Goal: Task Accomplishment & Management: Manage account settings

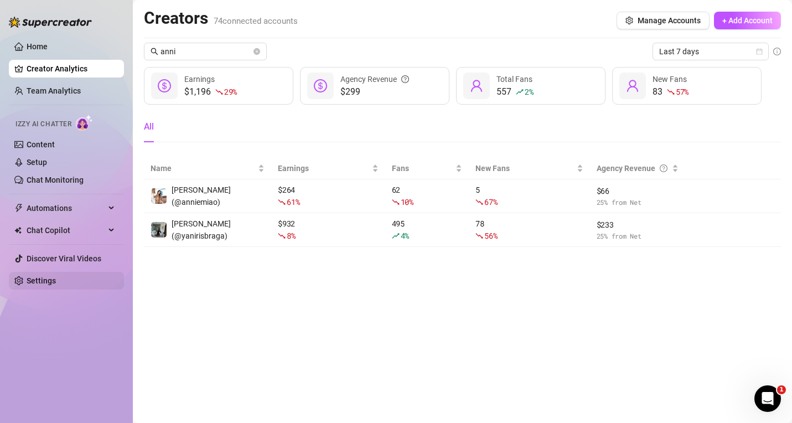
click at [55, 283] on link "Settings" at bounding box center [41, 280] width 29 height 9
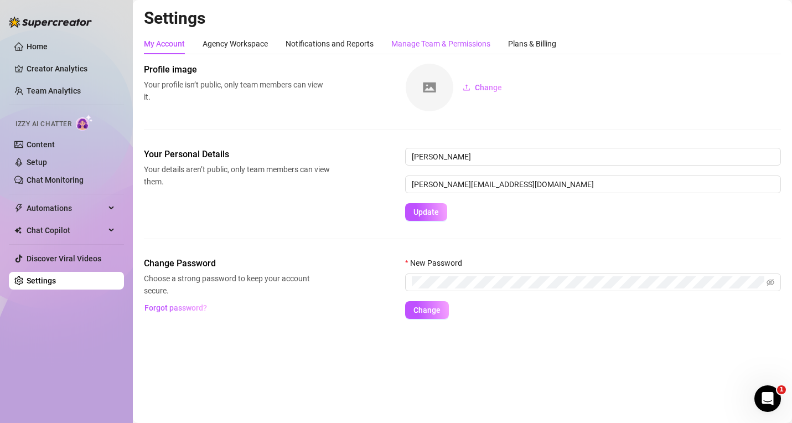
click at [465, 46] on div "Manage Team & Permissions" at bounding box center [440, 44] width 99 height 12
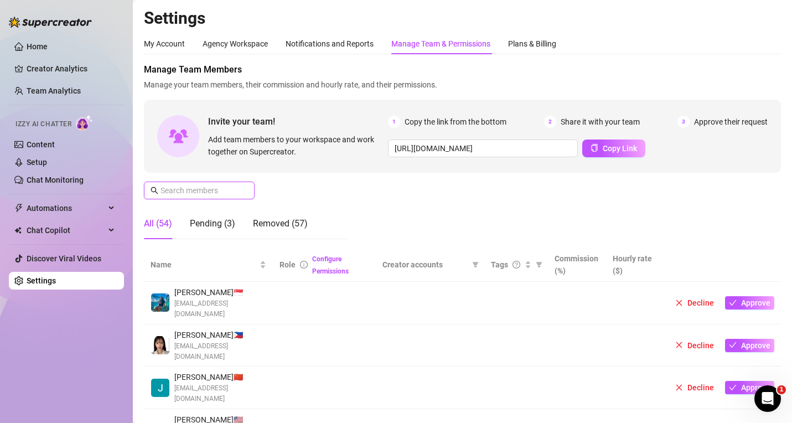
click at [193, 195] on input "text" at bounding box center [200, 190] width 79 height 12
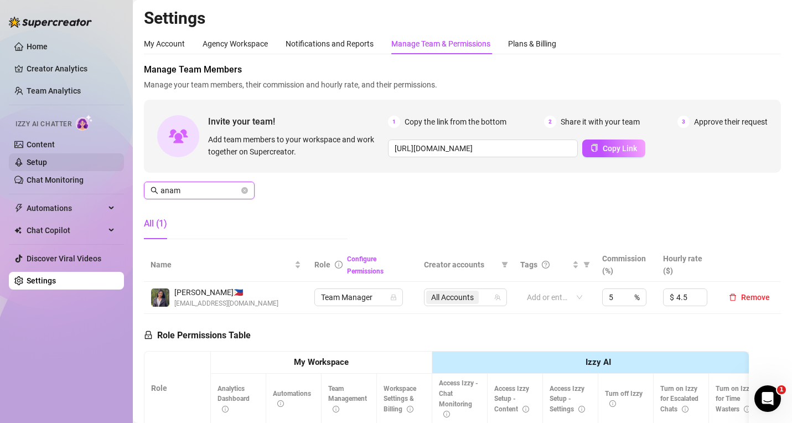
drag, startPoint x: 208, startPoint y: 193, endPoint x: 84, endPoint y: 167, distance: 127.3
click at [84, 167] on div "Home Creator Analytics Team Analytics Izzy AI Chatter Content Setup Chat Monito…" at bounding box center [396, 211] width 792 height 423
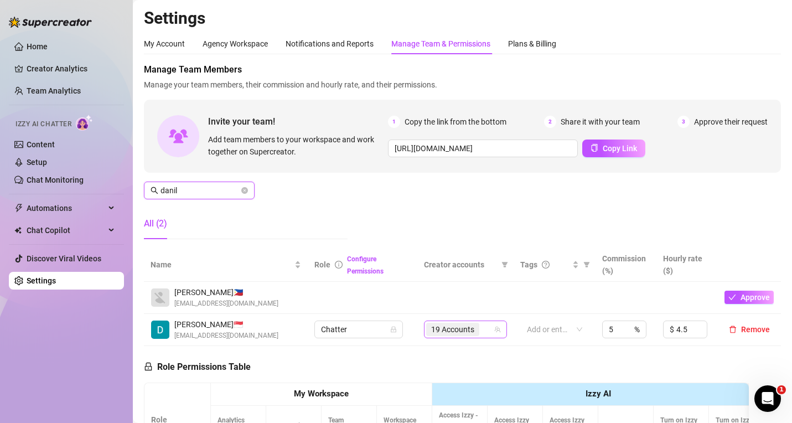
click at [494, 333] on icon "team" at bounding box center [497, 329] width 7 height 7
click at [471, 327] on span "19 Accounts" at bounding box center [452, 329] width 53 height 13
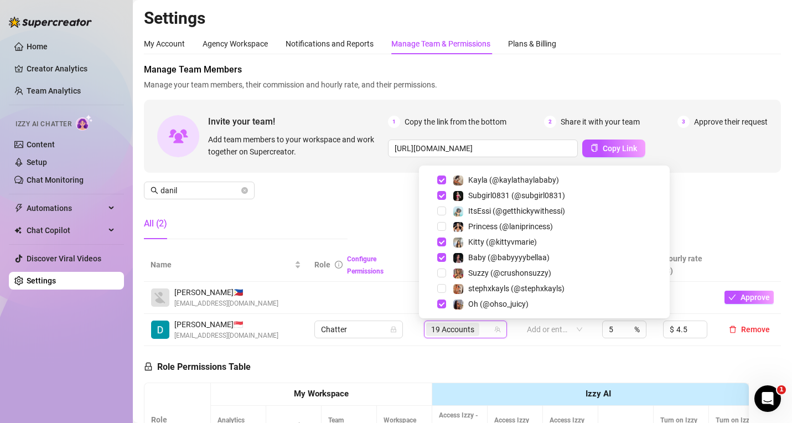
scroll to position [135, 0]
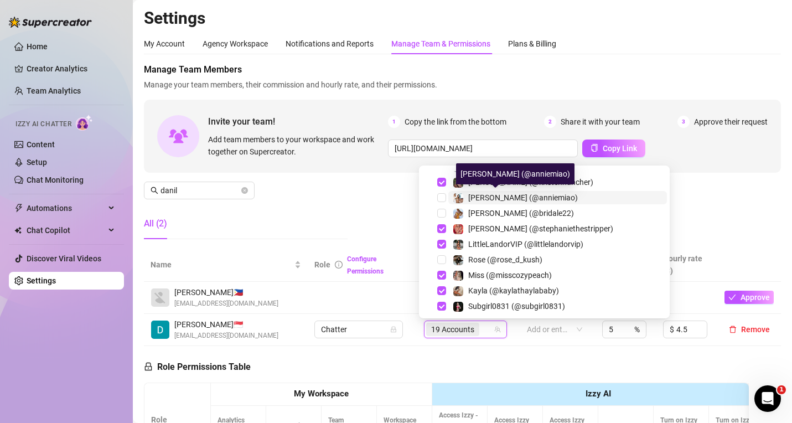
click at [511, 194] on span "[PERSON_NAME] (@anniemiao)" at bounding box center [523, 197] width 110 height 9
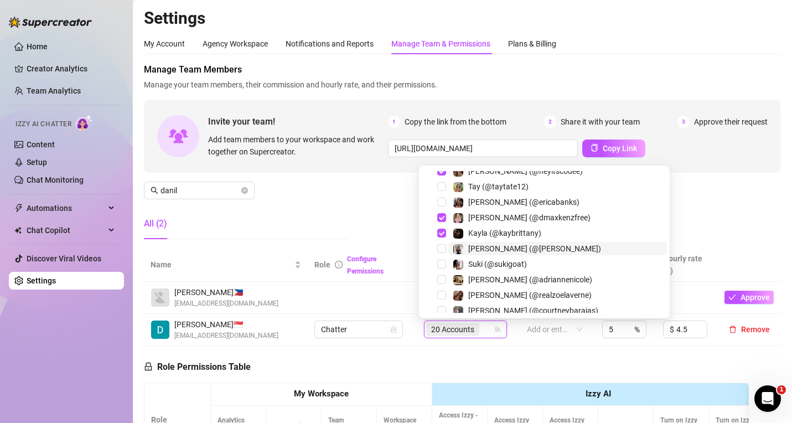
scroll to position [578, 0]
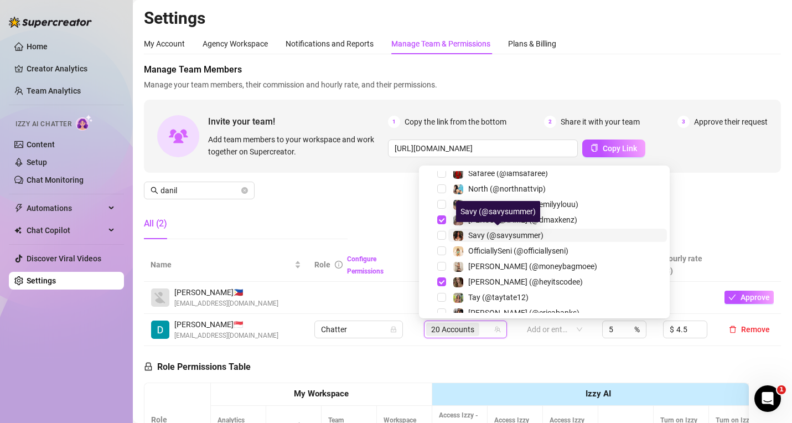
click at [522, 231] on span "Savy (@savysummer)" at bounding box center [505, 235] width 75 height 9
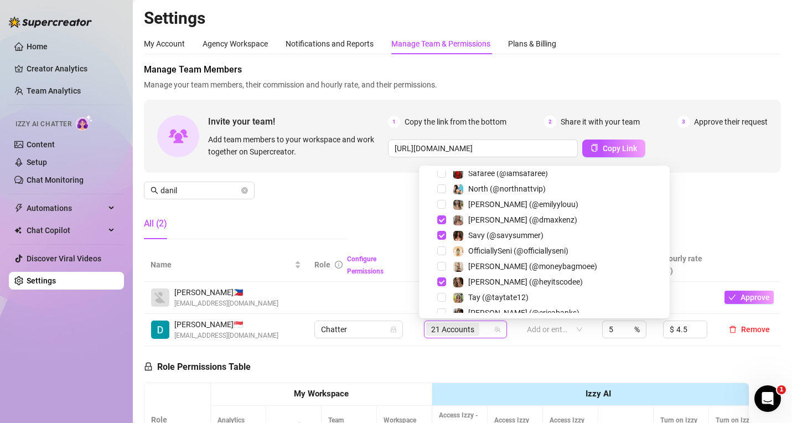
click at [662, 197] on div "Manage Team Members Manage your team members, their commission and hourly rate,…" at bounding box center [462, 155] width 637 height 185
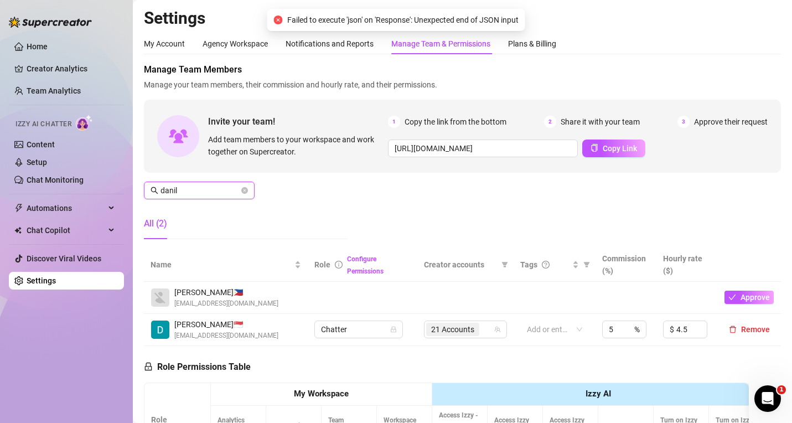
drag, startPoint x: 204, startPoint y: 188, endPoint x: 145, endPoint y: 178, distance: 60.5
click at [142, 182] on main "Settings My Account Agency Workspace Notifications and Reports Manage Team & Pe…" at bounding box center [462, 353] width 659 height 706
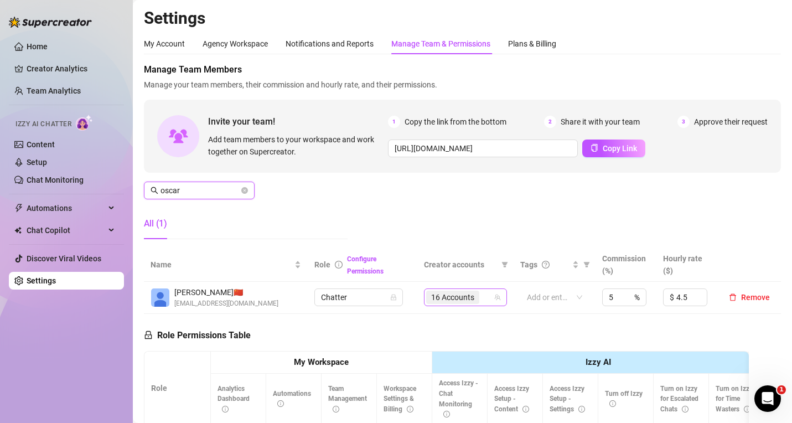
click at [483, 296] on div "16 Accounts" at bounding box center [459, 298] width 67 height 16
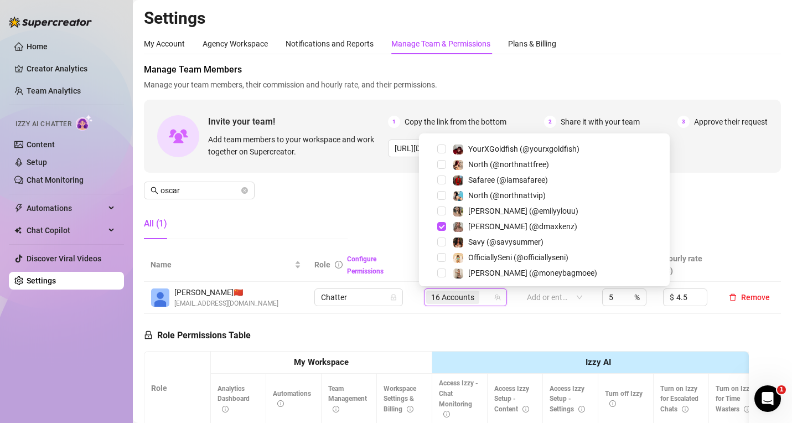
scroll to position [550, 0]
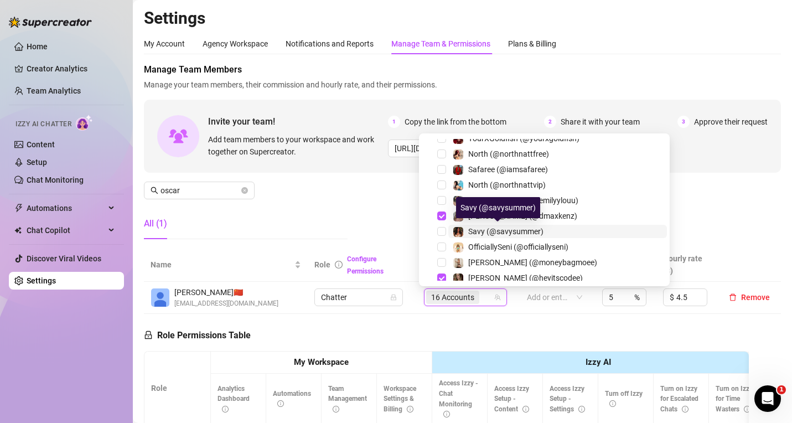
click at [527, 230] on span "Savy (@savysummer)" at bounding box center [505, 231] width 75 height 9
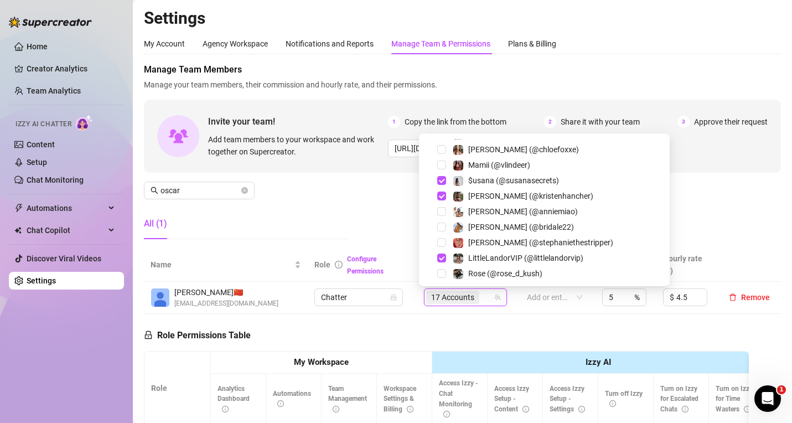
scroll to position [94, 0]
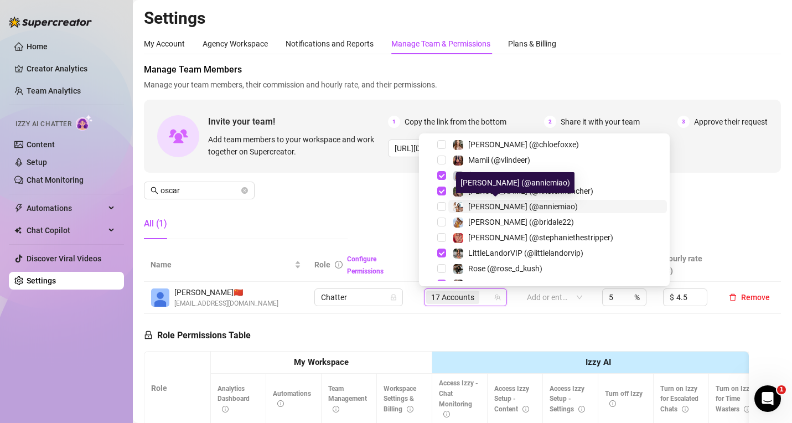
click at [507, 204] on span "[PERSON_NAME] (@anniemiao)" at bounding box center [523, 206] width 110 height 9
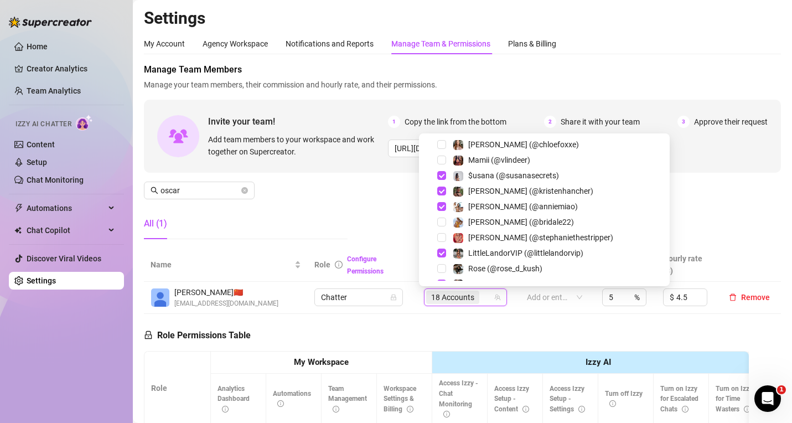
click at [360, 201] on div "Manage Team Members Manage your team members, their commission and hourly rate,…" at bounding box center [462, 155] width 637 height 185
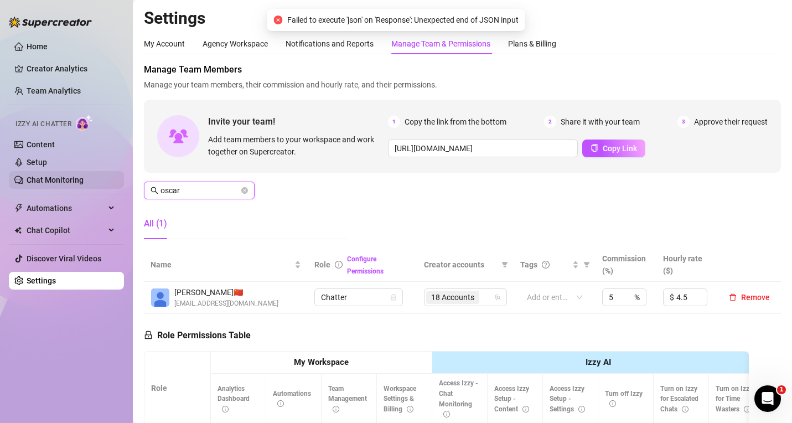
drag, startPoint x: 204, startPoint y: 190, endPoint x: 114, endPoint y: 178, distance: 90.5
click at [114, 178] on div "Home Creator Analytics Team Analytics Izzy AI Chatter Content Setup Chat Monito…" at bounding box center [396, 211] width 792 height 423
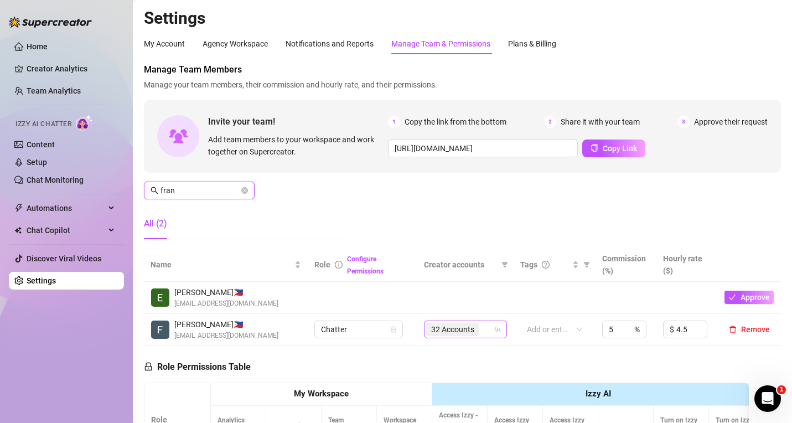
drag, startPoint x: 486, startPoint y: 329, endPoint x: 642, endPoint y: 68, distance: 305.2
click at [486, 329] on div "32 Accounts" at bounding box center [459, 330] width 67 height 16
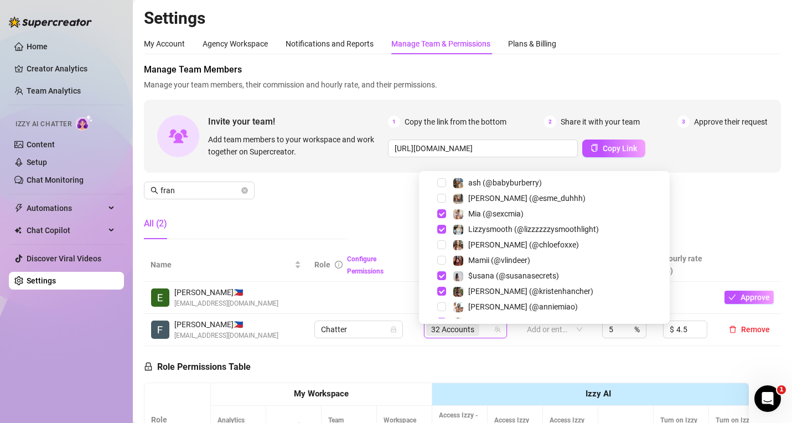
scroll to position [52, 0]
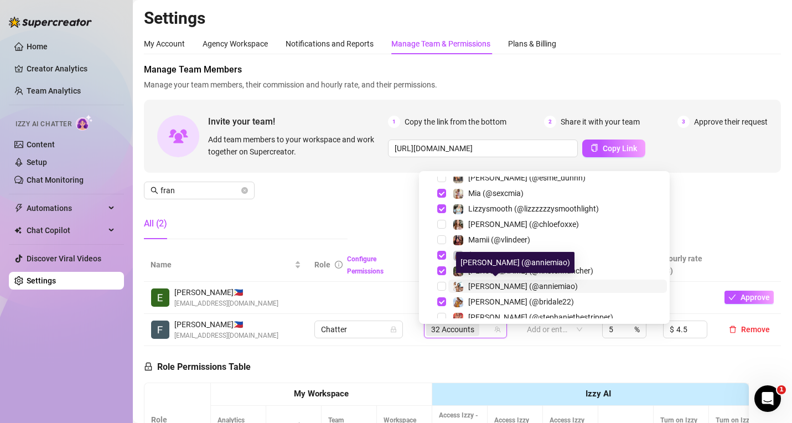
click at [473, 282] on span "[PERSON_NAME] (@anniemiao)" at bounding box center [523, 286] width 110 height 9
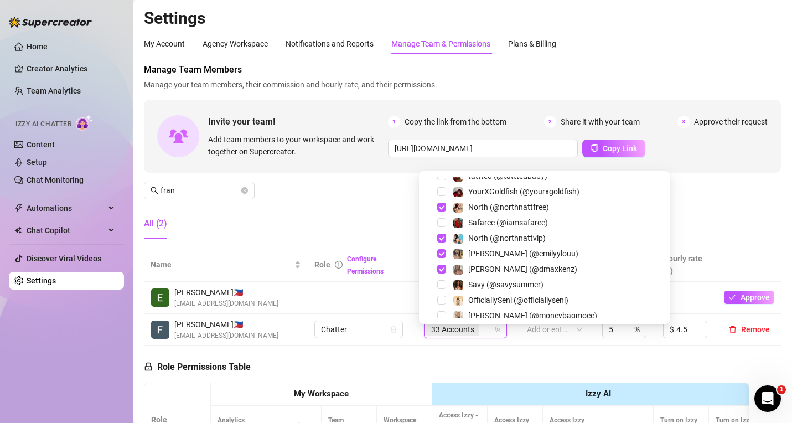
scroll to position [539, 0]
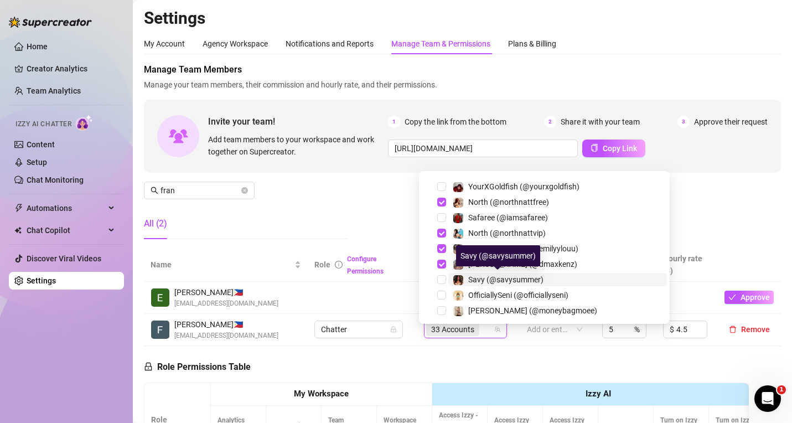
click at [522, 279] on span "Savy (@savysummer)" at bounding box center [505, 279] width 75 height 9
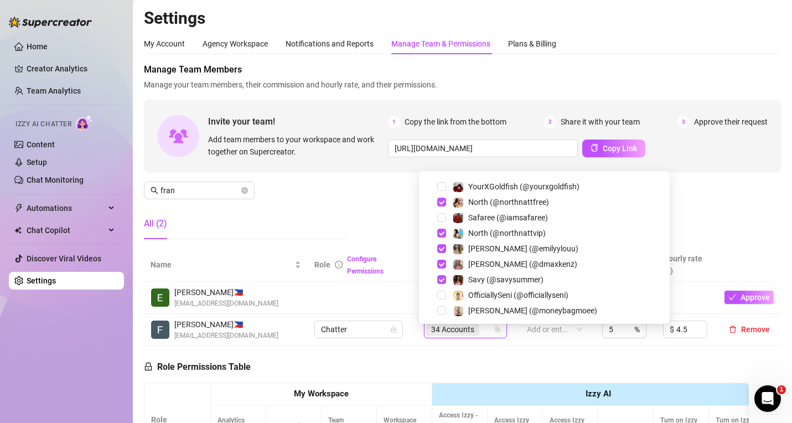
click at [359, 216] on div "Manage Team Members Manage your team members, their commission and hourly rate,…" at bounding box center [462, 155] width 637 height 185
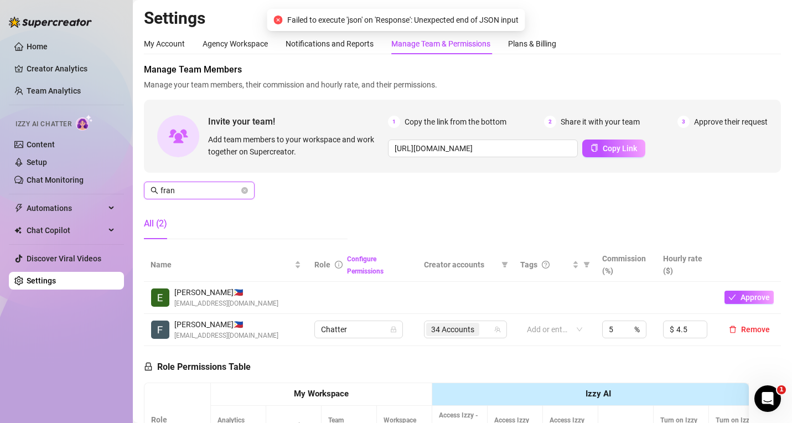
drag, startPoint x: 206, startPoint y: 193, endPoint x: 76, endPoint y: 195, distance: 129.6
click at [76, 195] on div "Home Creator Analytics Team Analytics Izzy AI Chatter Content Setup Chat Monito…" at bounding box center [396, 211] width 792 height 423
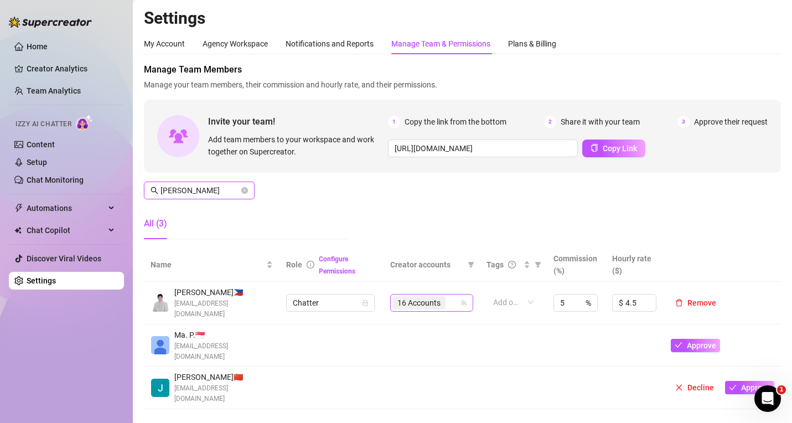
click at [455, 306] on div "16 Accounts" at bounding box center [426, 303] width 67 height 16
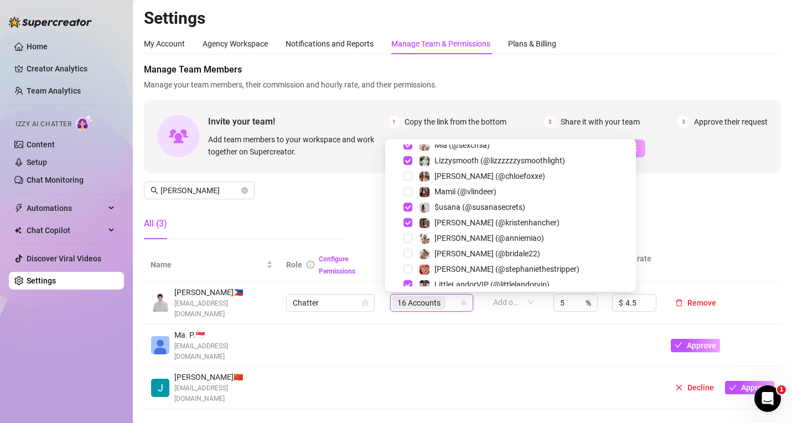
scroll to position [79, 0]
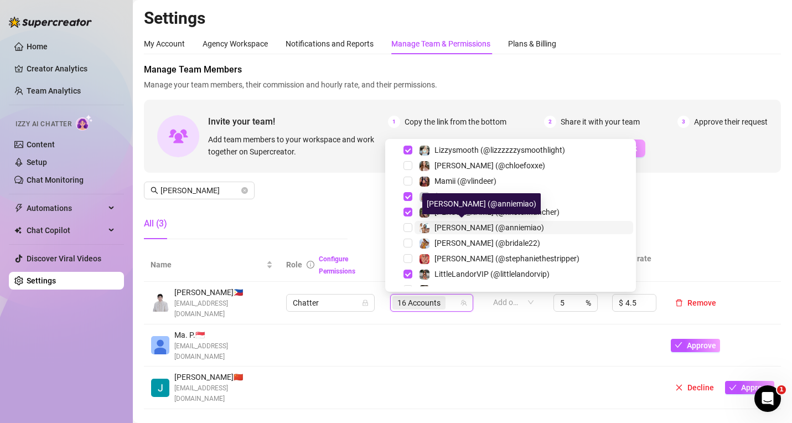
click at [432, 230] on div "[PERSON_NAME] (@anniemiao)" at bounding box center [481, 227] width 125 height 13
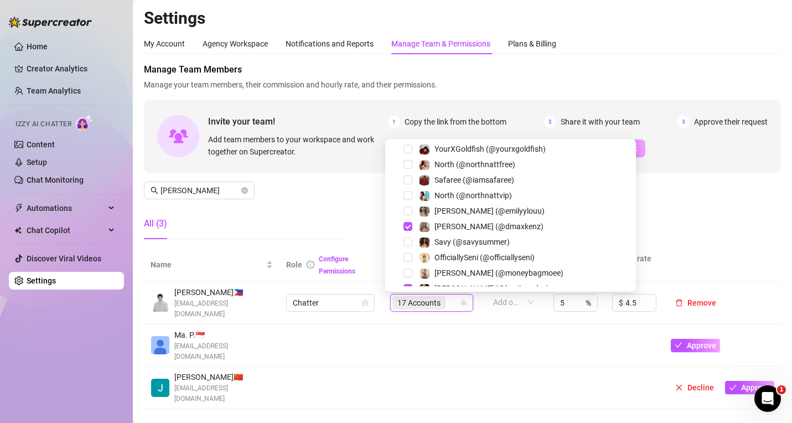
scroll to position [550, 0]
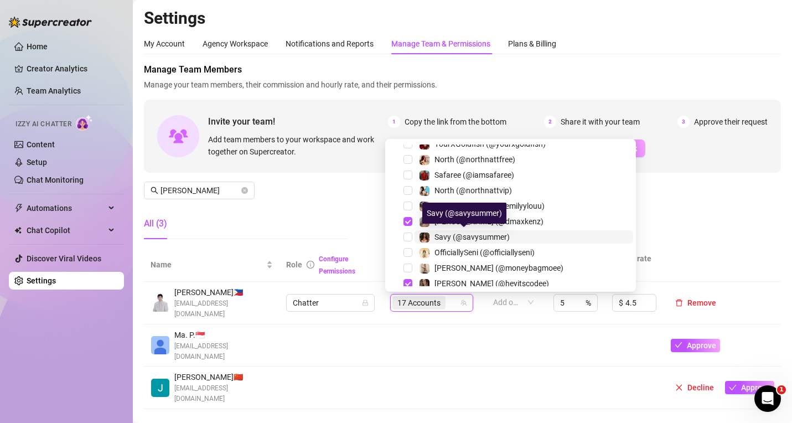
click at [505, 236] on span "Savy (@savysummer)" at bounding box center [472, 237] width 75 height 9
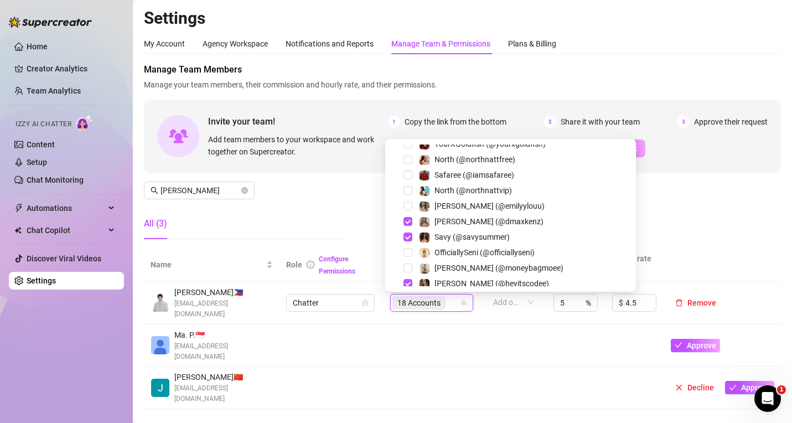
click at [616, 202] on div "Manage Team Members Manage your team members, their commission and hourly rate,…" at bounding box center [462, 155] width 637 height 185
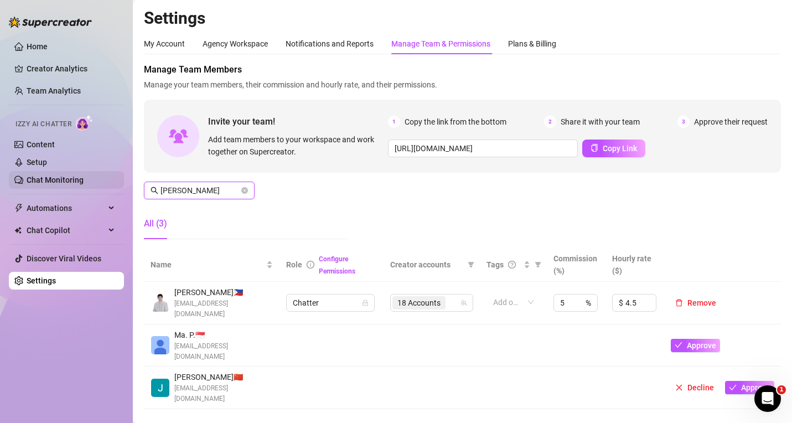
drag, startPoint x: 189, startPoint y: 187, endPoint x: 113, endPoint y: 181, distance: 76.6
click at [113, 181] on div "Home Creator Analytics Team Analytics Izzy AI Chatter Content Setup Chat Monito…" at bounding box center [396, 211] width 792 height 423
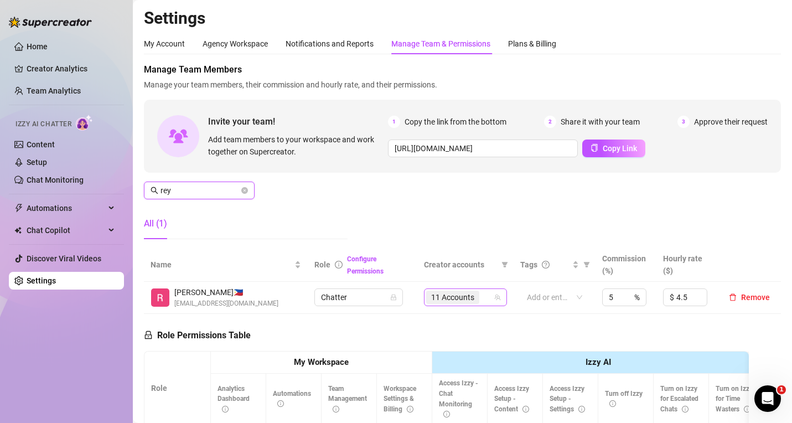
click at [479, 290] on div "11 Accounts" at bounding box center [459, 298] width 67 height 16
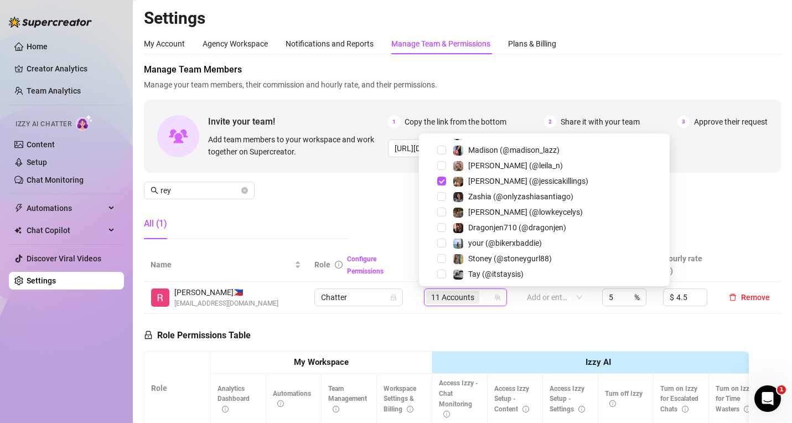
scroll to position [848, 0]
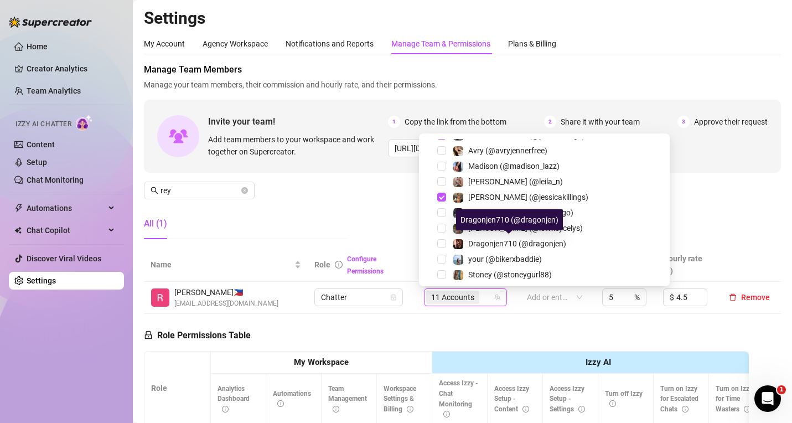
click at [530, 226] on div "Dragonjen710 (@dragonjen)" at bounding box center [509, 219] width 107 height 21
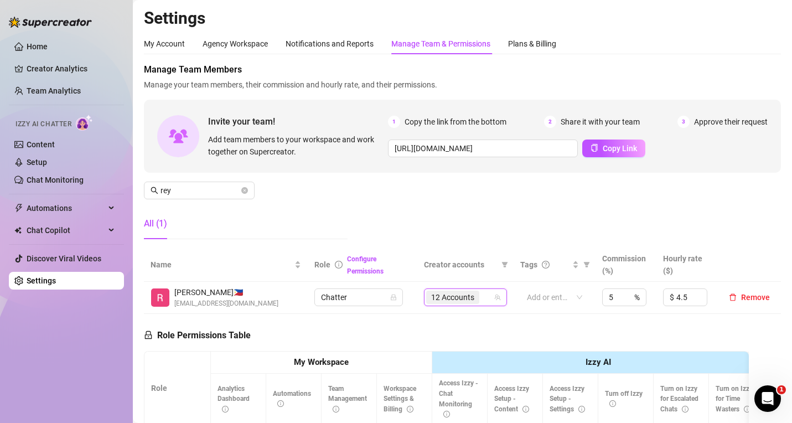
click at [482, 287] on td "298958372, 255337016, 293087809, 296286406, 60859129, 184754031, 24168605, 3896…" at bounding box center [465, 298] width 96 height 32
click at [481, 293] on div "12 Accounts" at bounding box center [459, 298] width 67 height 16
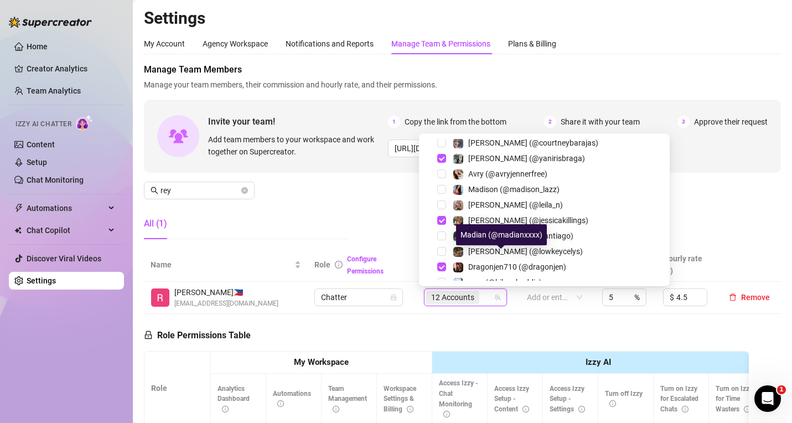
scroll to position [799, 0]
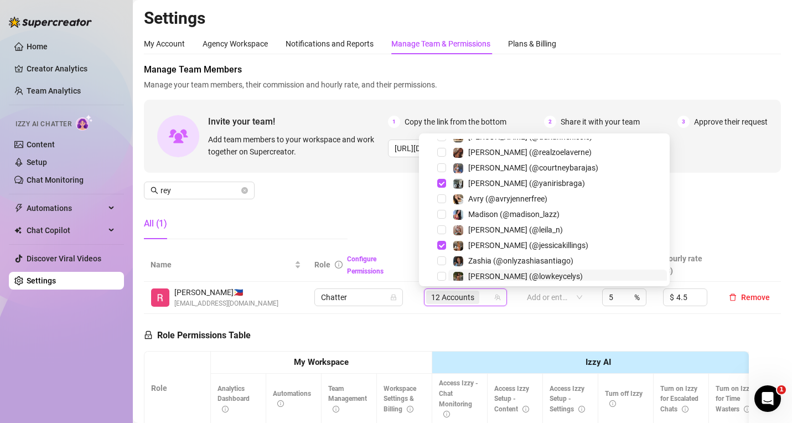
click at [478, 272] on span "[PERSON_NAME] (@lowkeycelys)" at bounding box center [525, 276] width 115 height 9
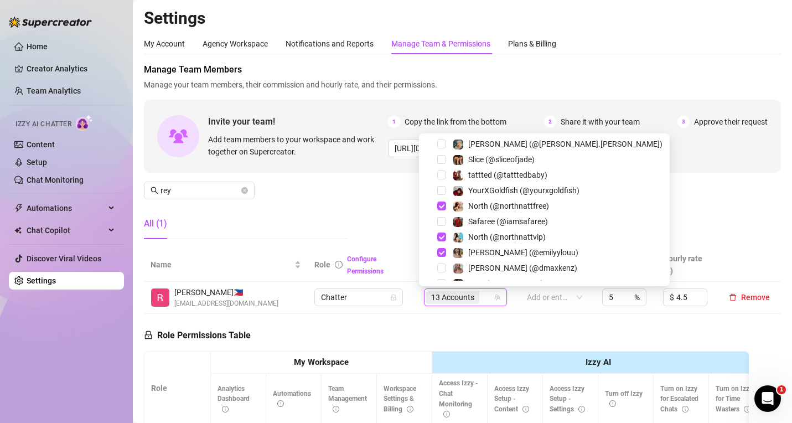
scroll to position [476, 0]
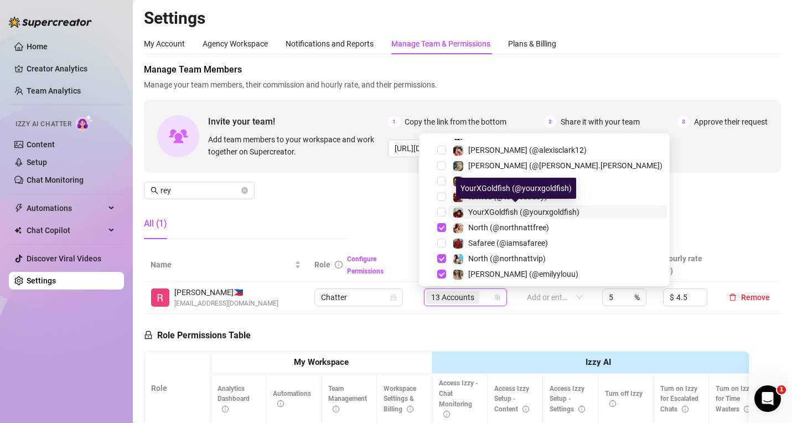
click at [504, 208] on span "YourXGoldfish (@yourxgoldfish)" at bounding box center [523, 212] width 111 height 9
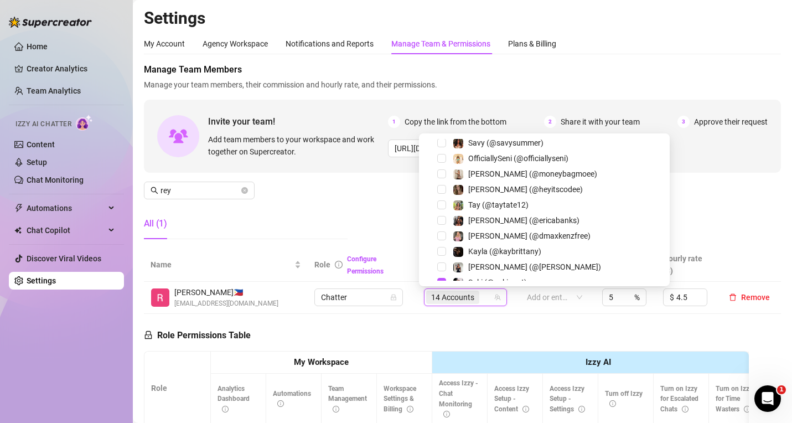
scroll to position [623, 0]
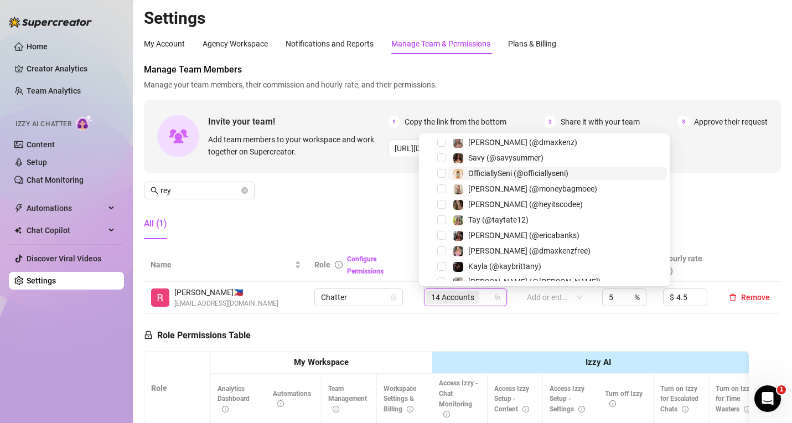
click at [512, 177] on span "OfficiallySeni (@officiallyseni)" at bounding box center [518, 173] width 100 height 9
drag, startPoint x: 667, startPoint y: 214, endPoint x: 658, endPoint y: 213, distance: 8.9
click at [665, 214] on div "Manage Team Members Manage your team members, their commission and hourly rate,…" at bounding box center [462, 155] width 637 height 185
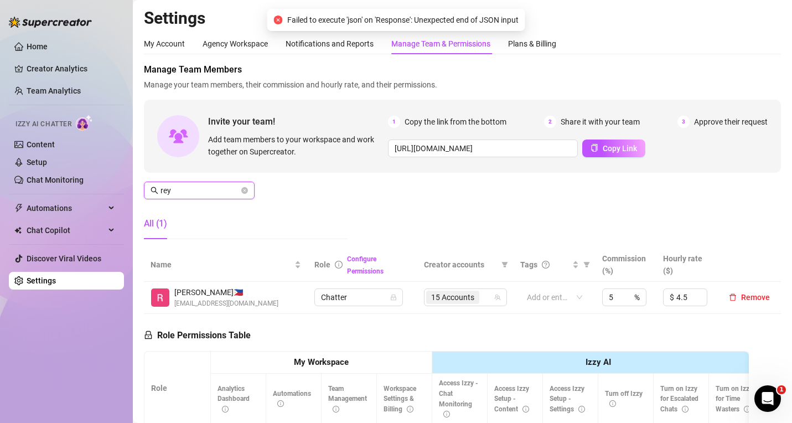
drag, startPoint x: 180, startPoint y: 186, endPoint x: 125, endPoint y: 172, distance: 56.7
click at [131, 178] on div "Home Creator Analytics Team Analytics Izzy AI Chatter Content Setup Chat Monito…" at bounding box center [396, 211] width 792 height 423
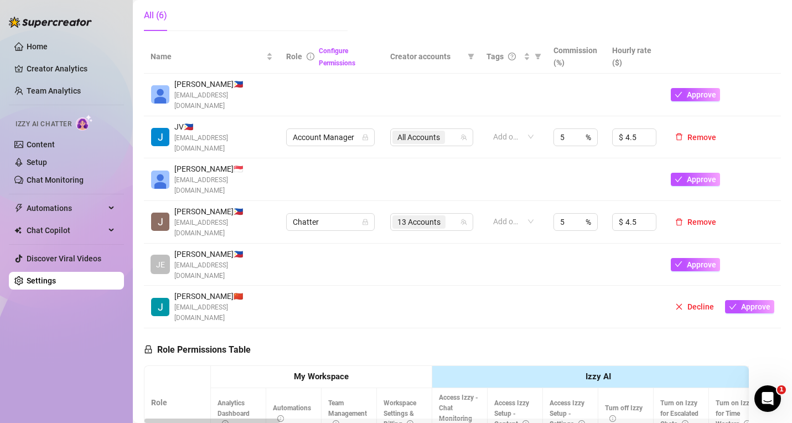
scroll to position [221, 0]
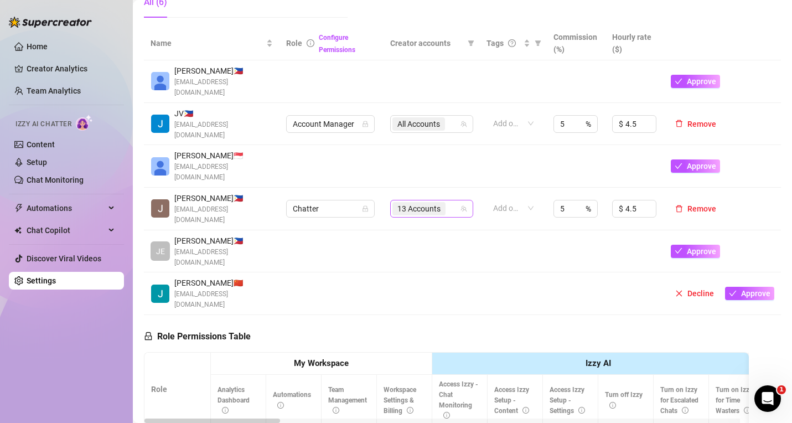
click at [452, 205] on div "13 Accounts" at bounding box center [426, 209] width 67 height 16
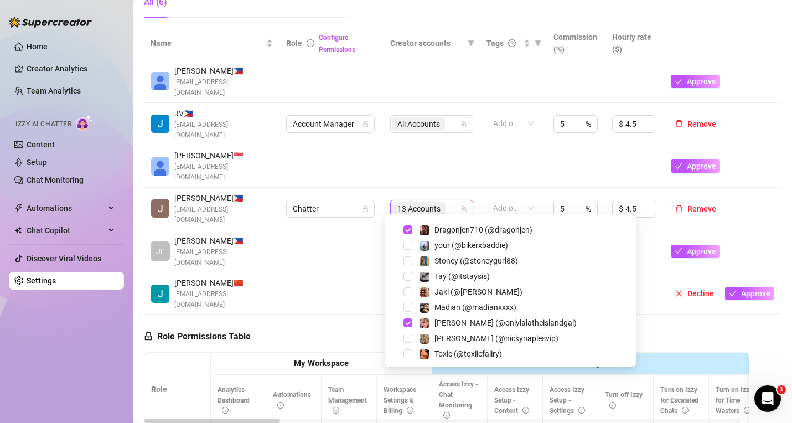
scroll to position [906, 0]
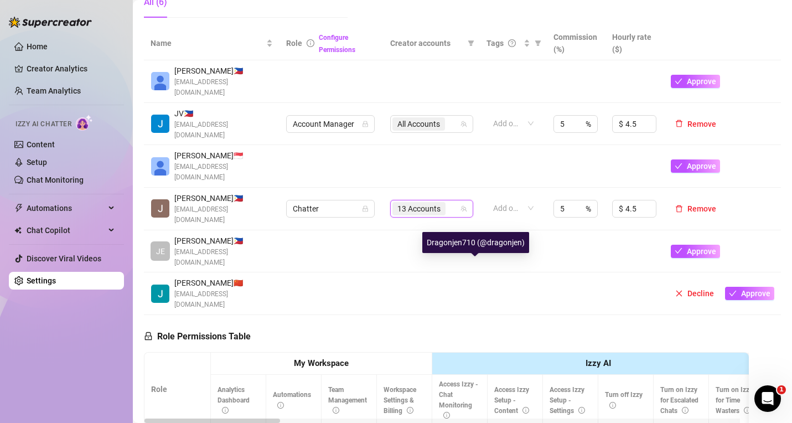
click at [471, 252] on div "Dragonjen710 (@dragonjen)" at bounding box center [475, 242] width 107 height 21
click at [454, 201] on div "12 Accounts" at bounding box center [426, 209] width 67 height 16
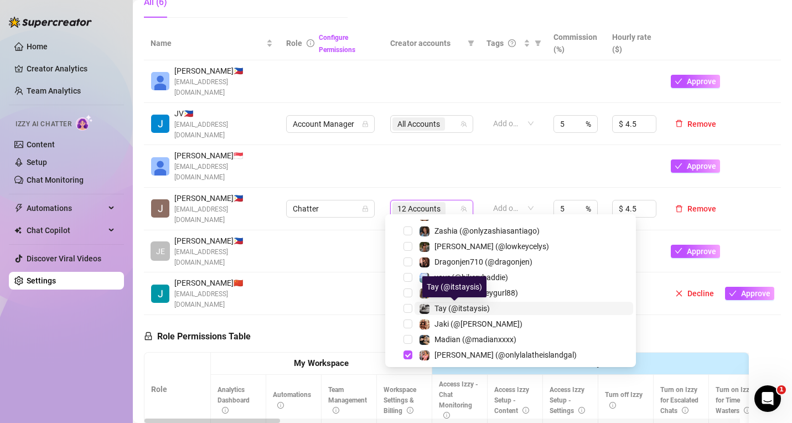
scroll to position [799, 0]
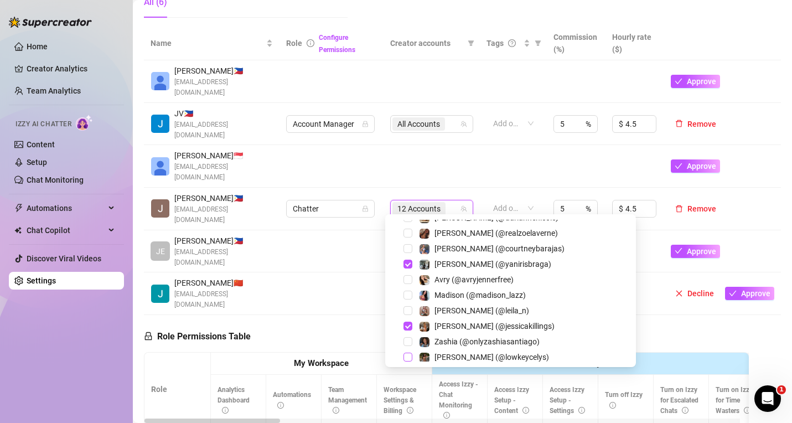
click at [407, 355] on span "Select tree node" at bounding box center [408, 357] width 9 height 9
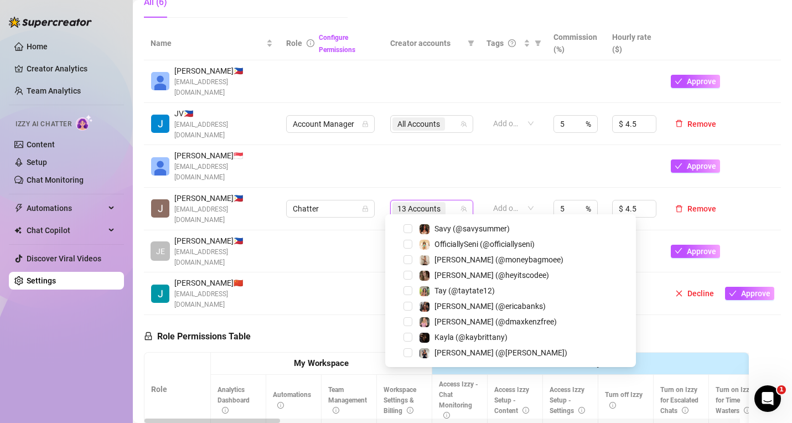
scroll to position [612, 0]
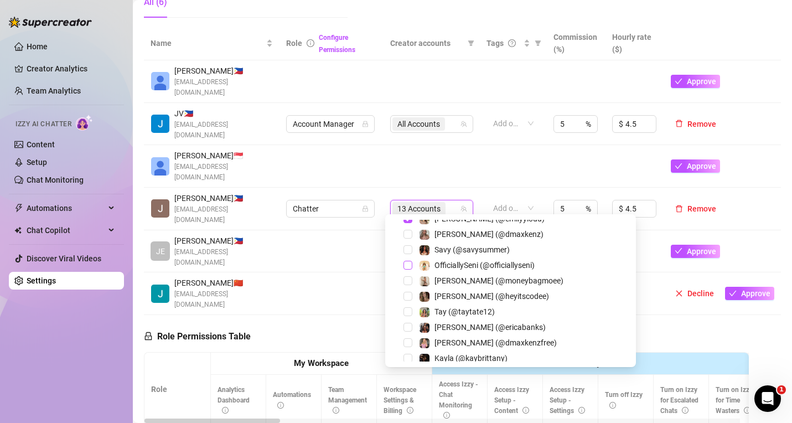
click at [410, 264] on span "Select tree node" at bounding box center [408, 265] width 9 height 9
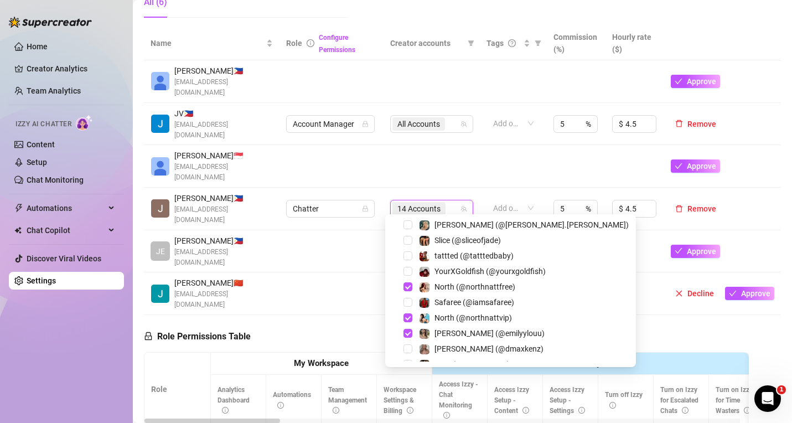
scroll to position [487, 0]
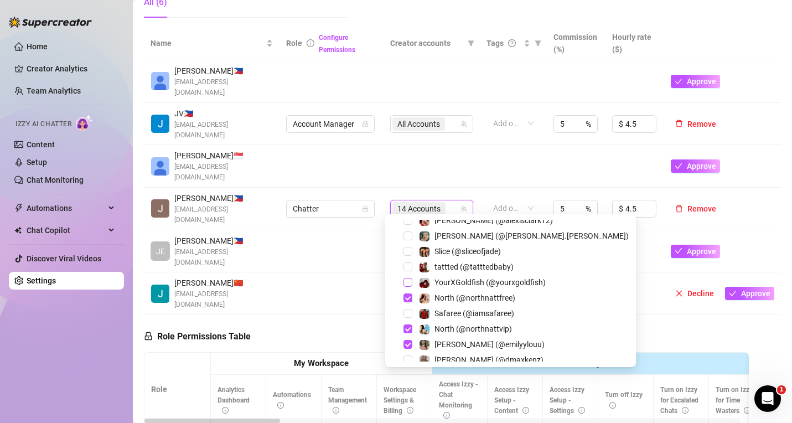
click at [407, 282] on span "Select tree node" at bounding box center [408, 282] width 9 height 9
click at [355, 254] on td at bounding box center [332, 251] width 104 height 43
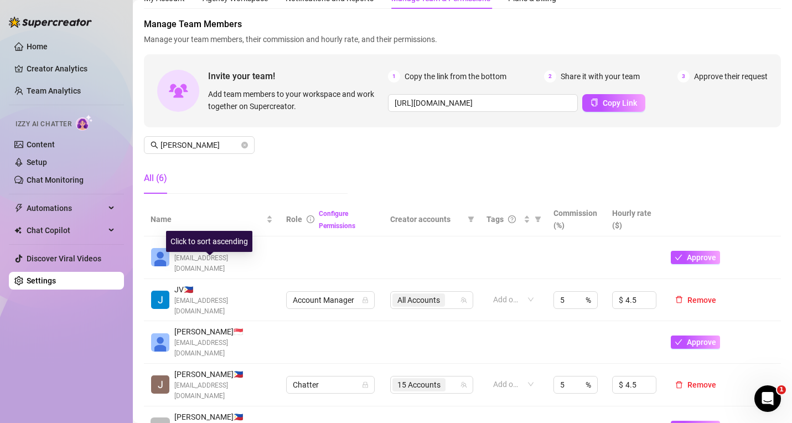
scroll to position [0, 0]
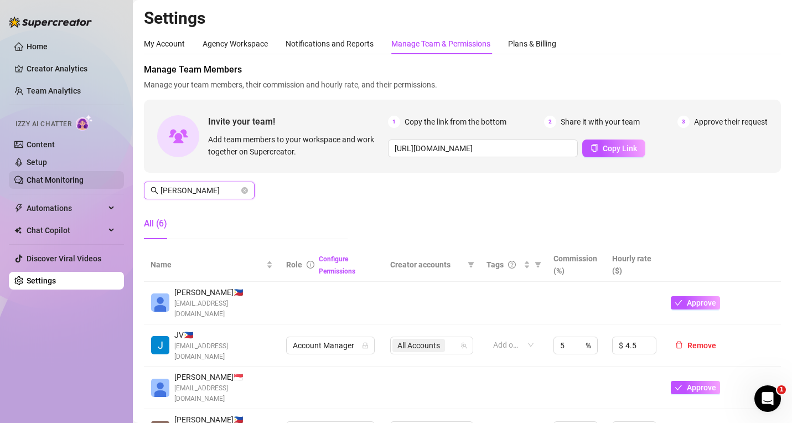
drag, startPoint x: 145, startPoint y: 187, endPoint x: 99, endPoint y: 180, distance: 46.4
click at [99, 180] on div "Home Creator Analytics Team Analytics Izzy AI Chatter Content Setup Chat Monito…" at bounding box center [396, 211] width 792 height 423
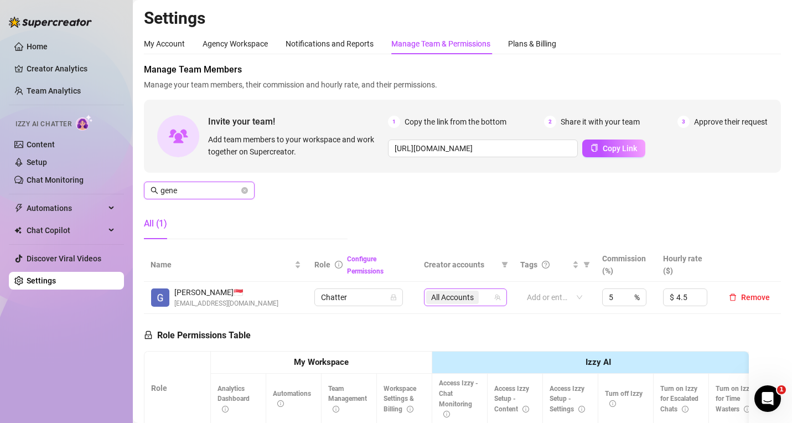
type input "gene"
click at [481, 293] on input "search" at bounding box center [482, 297] width 2 height 13
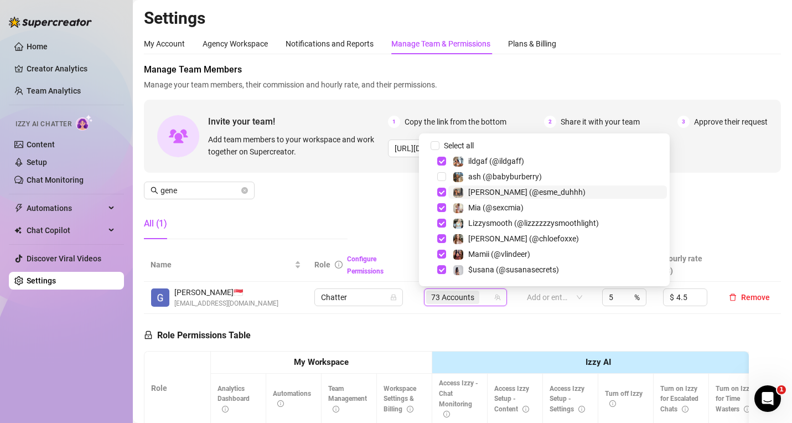
checkbox input "false"
click at [200, 190] on input "gene" at bounding box center [200, 190] width 79 height 12
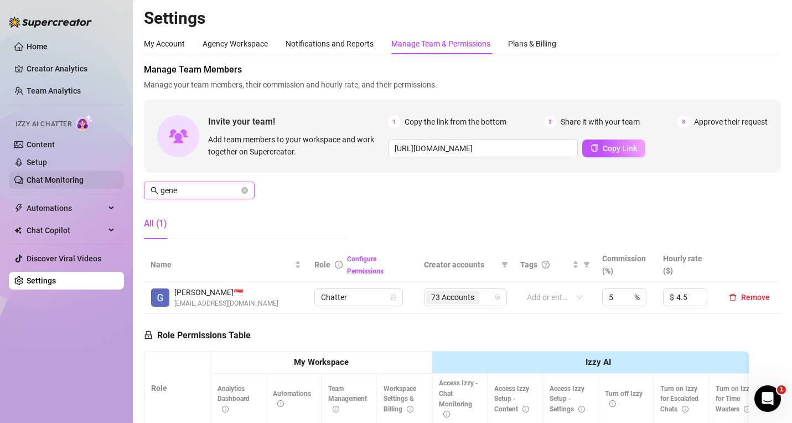
drag, startPoint x: 199, startPoint y: 190, endPoint x: 107, endPoint y: 184, distance: 91.5
click at [107, 184] on div "Home Creator Analytics Team Analytics Izzy AI Chatter Content Setup Chat Monito…" at bounding box center [396, 211] width 792 height 423
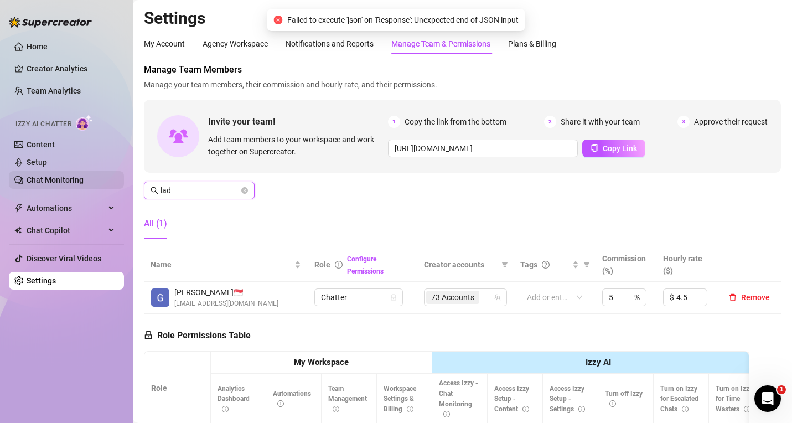
type input "[DEMOGRAPHIC_DATA]"
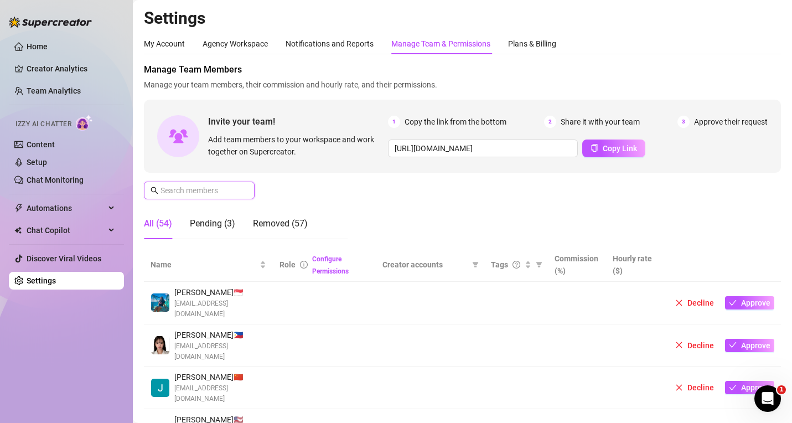
click at [215, 194] on input "text" at bounding box center [200, 190] width 79 height 12
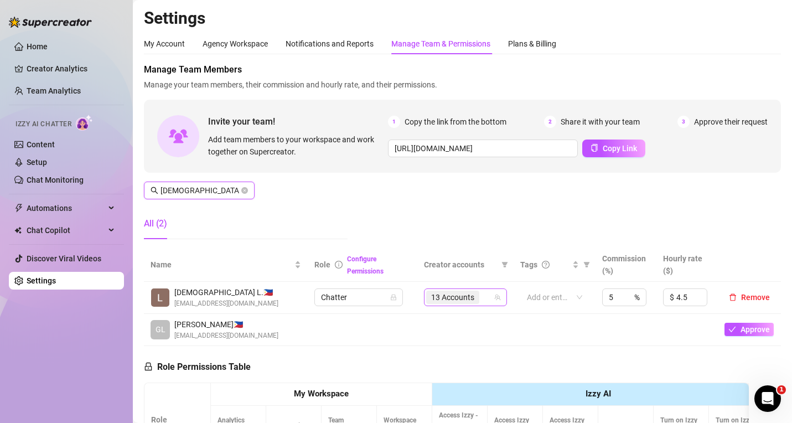
click at [482, 302] on div "13 Accounts" at bounding box center [459, 298] width 67 height 16
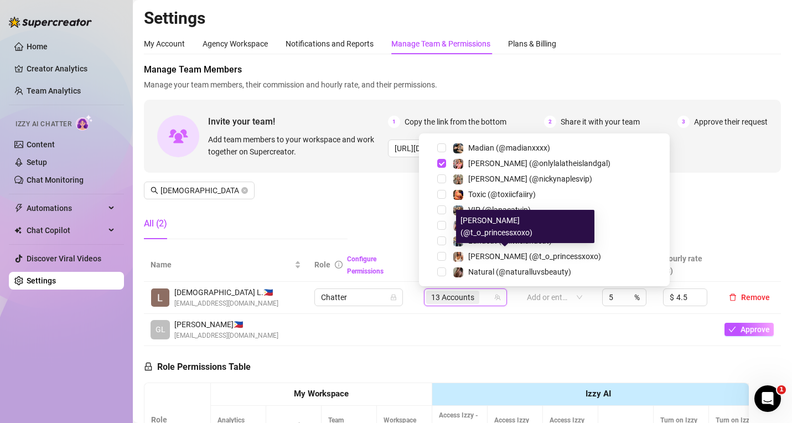
scroll to position [910, 0]
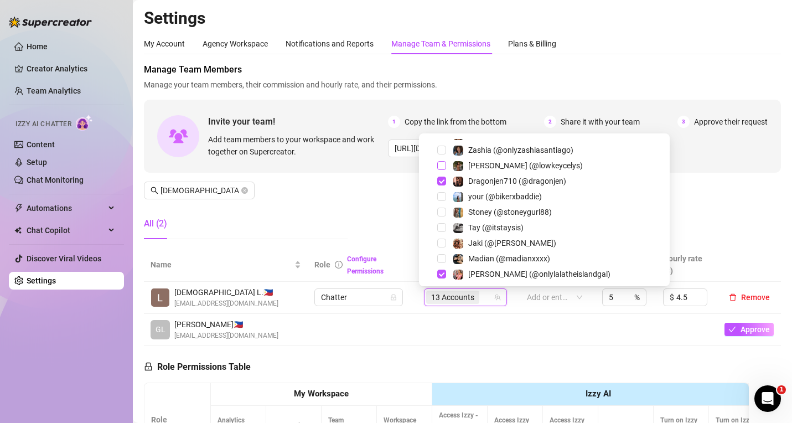
click at [443, 165] on span "Select tree node" at bounding box center [441, 165] width 9 height 9
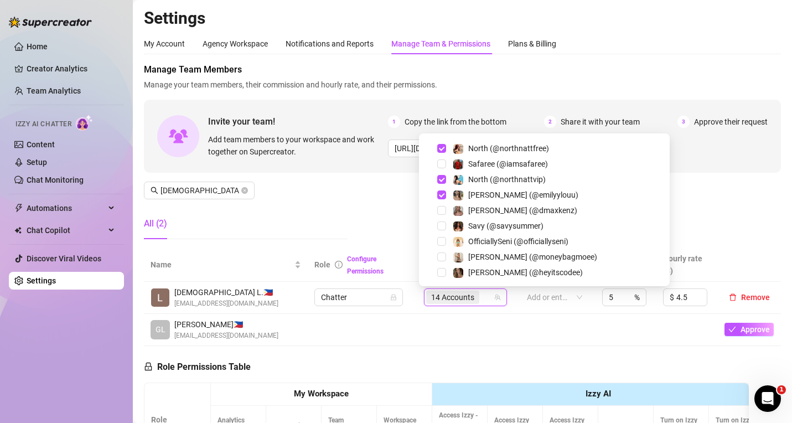
scroll to position [570, 0]
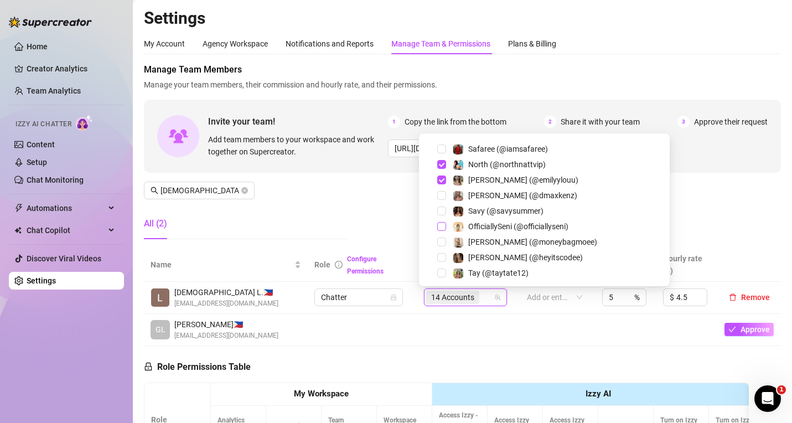
click at [442, 225] on span "Select tree node" at bounding box center [441, 226] width 9 height 9
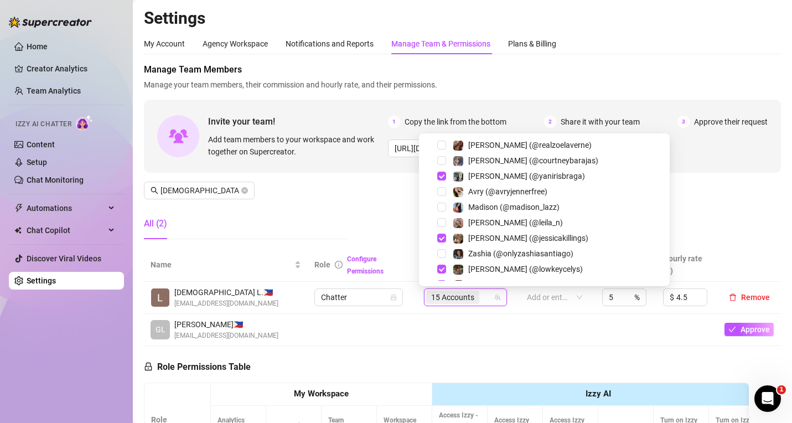
scroll to position [450, 0]
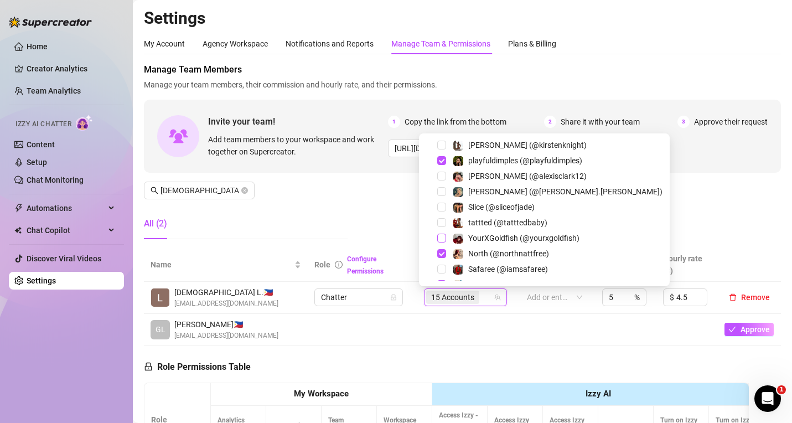
click at [442, 238] on span "Select tree node" at bounding box center [441, 238] width 9 height 9
click at [356, 178] on div "Manage Team Members Manage your team members, their commission and hourly rate,…" at bounding box center [462, 155] width 637 height 185
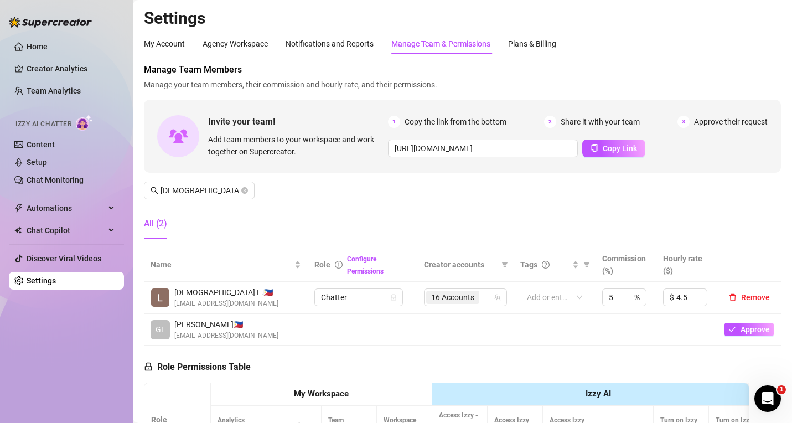
click at [286, 185] on div "Manage Team Members Manage your team members, their commission and hourly rate,…" at bounding box center [462, 155] width 637 height 185
click at [149, 189] on span "[DEMOGRAPHIC_DATA]" at bounding box center [199, 191] width 111 height 18
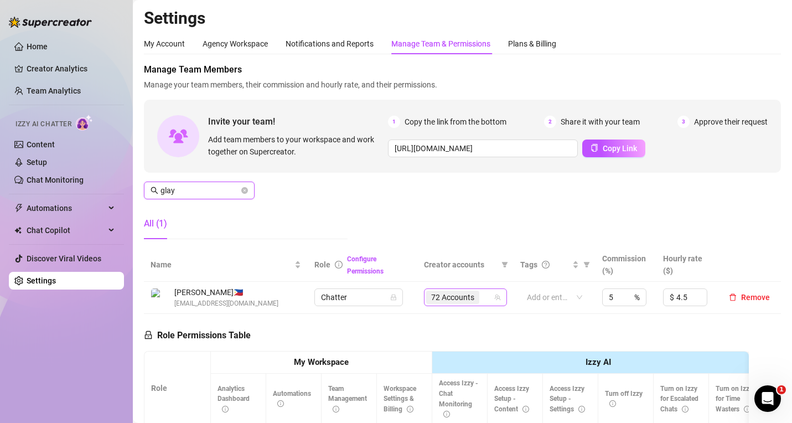
click at [487, 298] on div "72 Accounts" at bounding box center [459, 298] width 67 height 16
type input "glay"
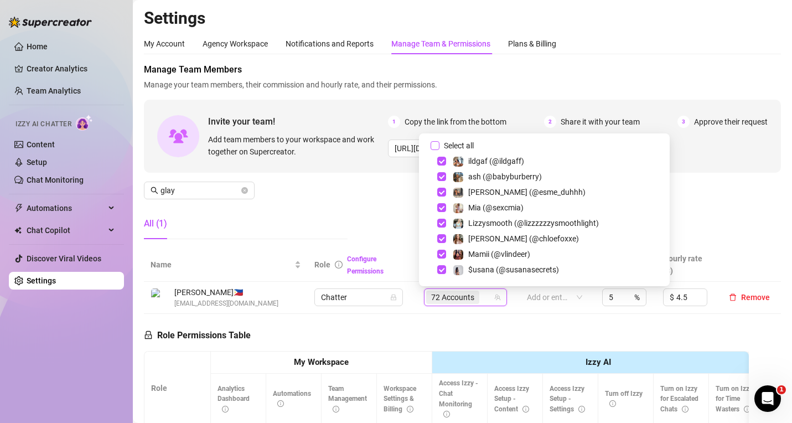
click at [434, 146] on input "Select all" at bounding box center [435, 145] width 9 height 9
checkbox input "true"
click at [123, 189] on div "Home Creator Analytics Team Analytics Izzy AI Chatter Content Setup Chat Monito…" at bounding box center [396, 211] width 792 height 423
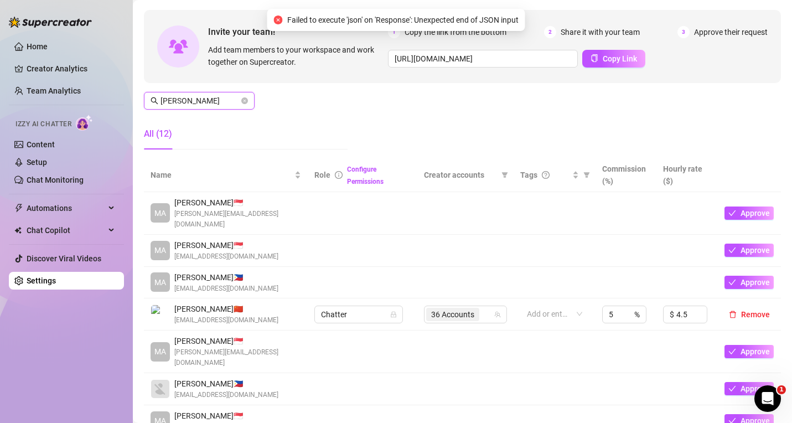
scroll to position [111, 0]
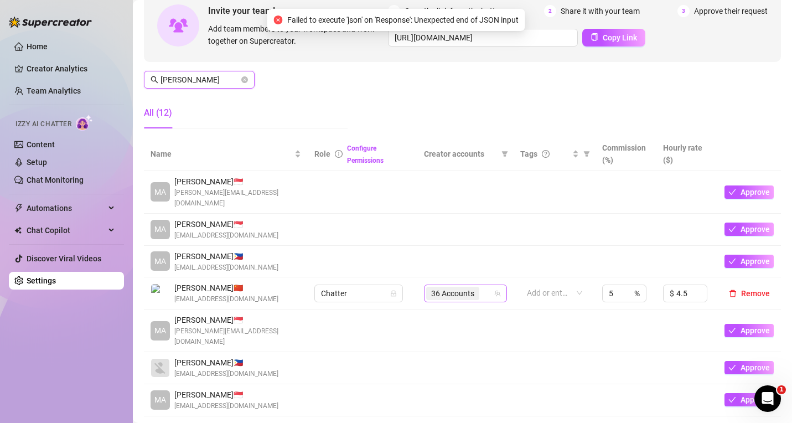
click at [480, 286] on div "36 Accounts" at bounding box center [459, 294] width 67 height 16
type input "[PERSON_NAME]"
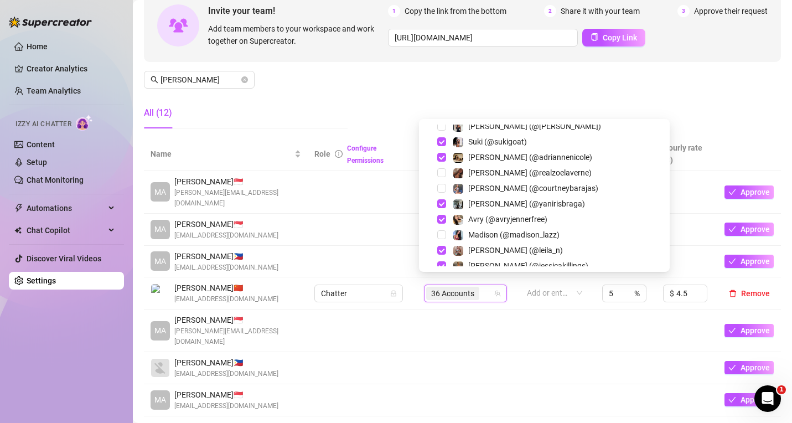
scroll to position [570, 0]
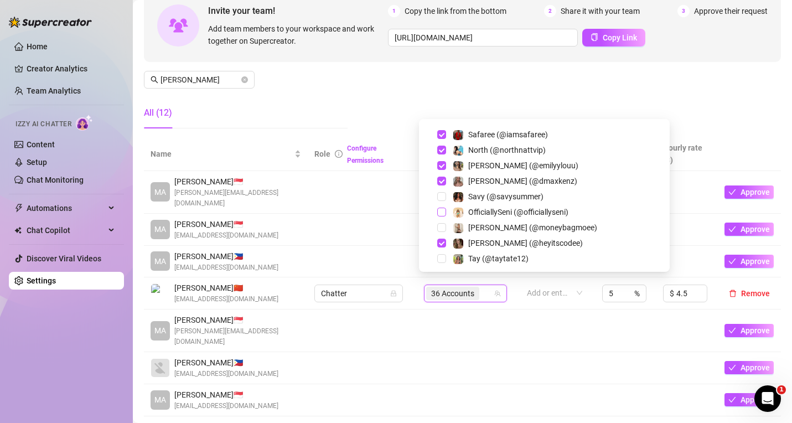
click at [440, 215] on span "Select tree node" at bounding box center [441, 212] width 9 height 9
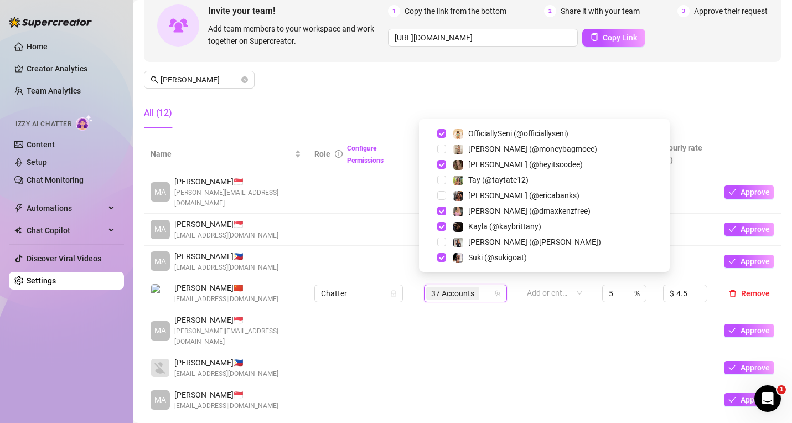
scroll to position [864, 0]
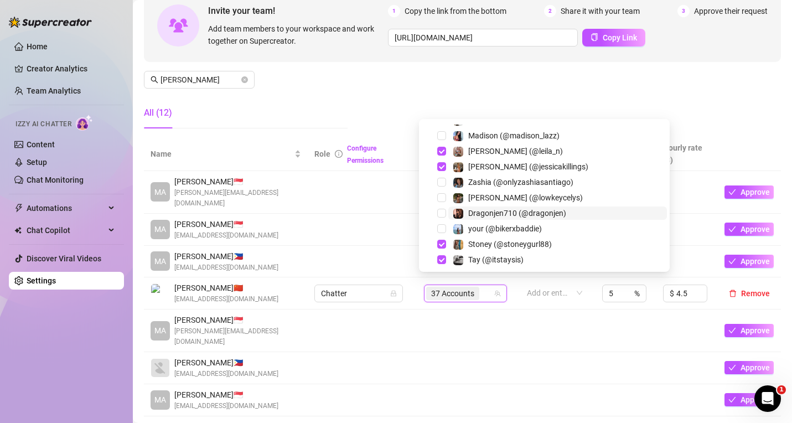
click at [442, 199] on span "Select tree node" at bounding box center [441, 197] width 9 height 9
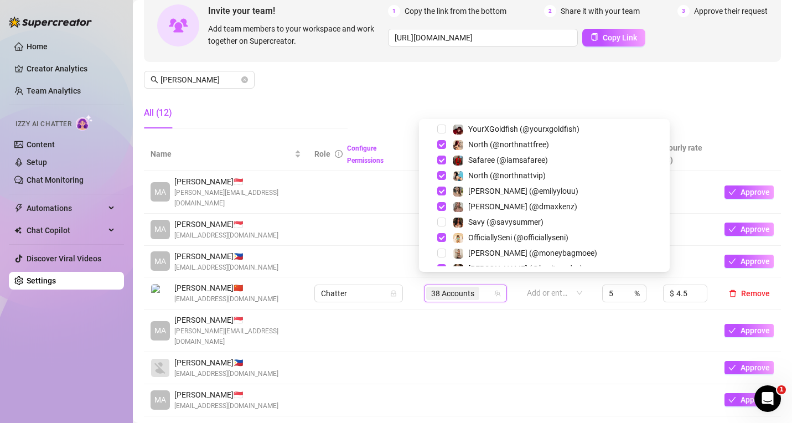
scroll to position [539, 0]
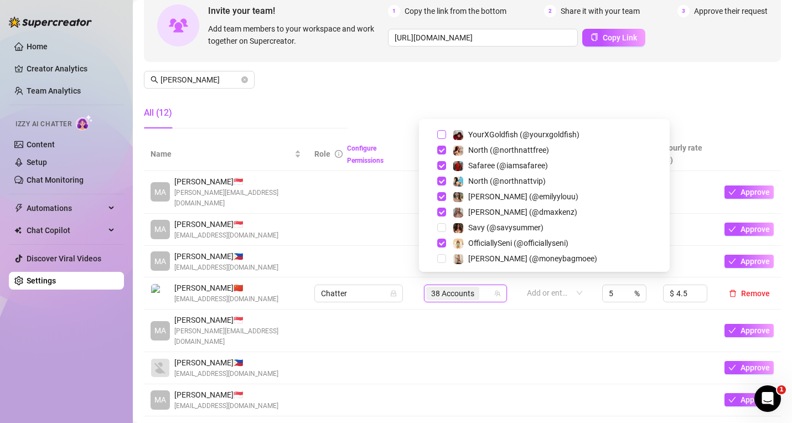
click at [443, 136] on span "Select tree node" at bounding box center [441, 134] width 9 height 9
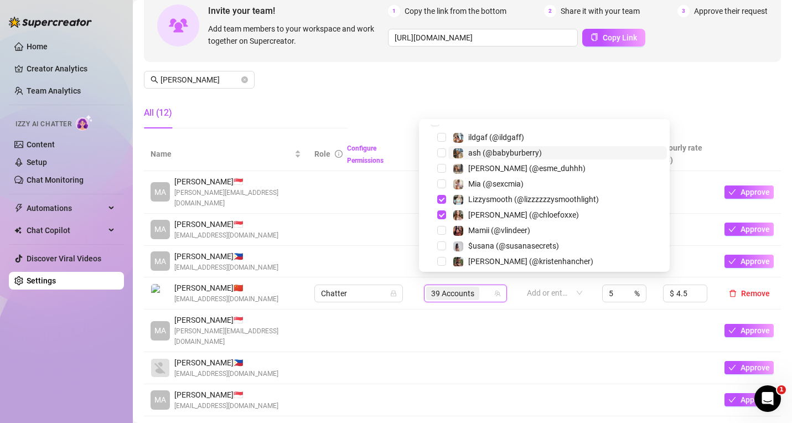
scroll to position [0, 0]
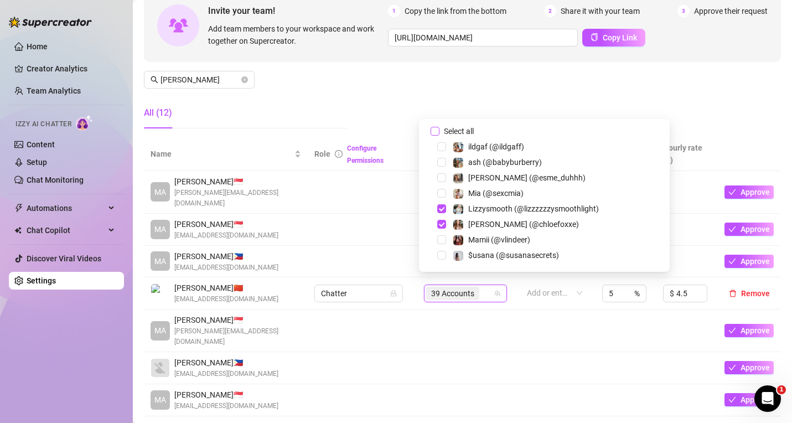
click at [448, 131] on span "Select all" at bounding box center [459, 131] width 39 height 12
click at [440, 131] on input "Select all" at bounding box center [435, 131] width 9 height 9
checkbox input "true"
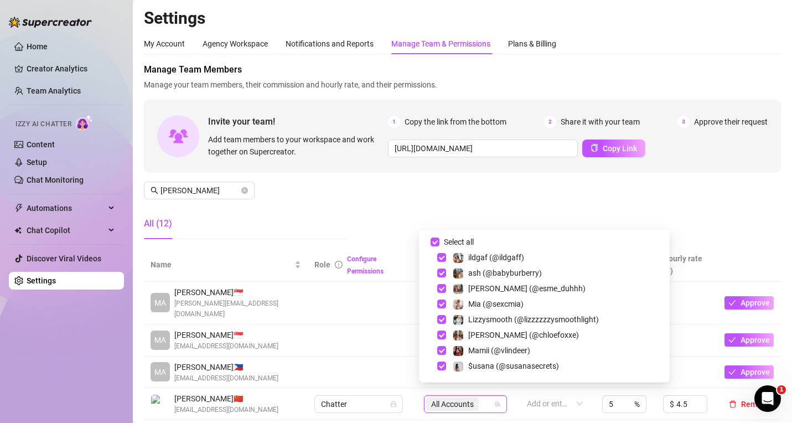
click at [302, 205] on div "Manage Team Members Manage your team members, their commission and hourly rate,…" at bounding box center [462, 155] width 637 height 185
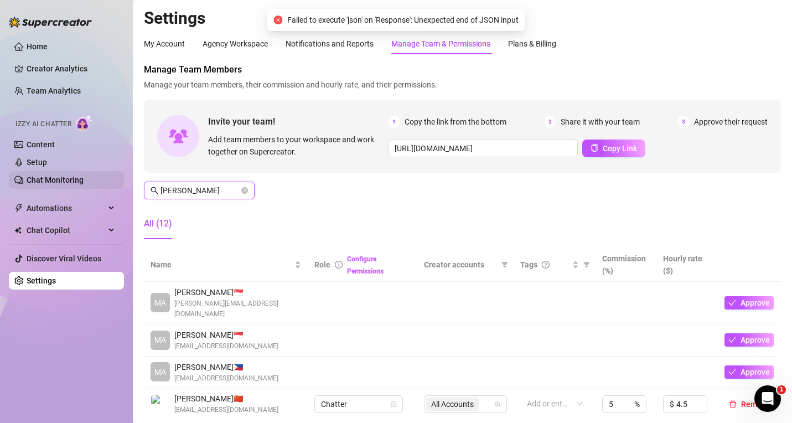
drag, startPoint x: 187, startPoint y: 188, endPoint x: 94, endPoint y: 172, distance: 94.4
click at [94, 172] on div "Home Creator Analytics Team Analytics Izzy AI Chatter Content Setup Chat Monito…" at bounding box center [396, 211] width 792 height 423
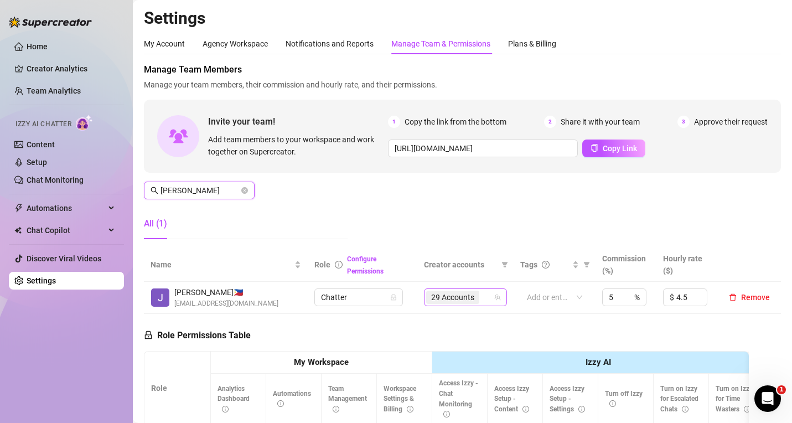
click at [486, 293] on div "29 Accounts" at bounding box center [459, 298] width 67 height 16
type input "[PERSON_NAME]"
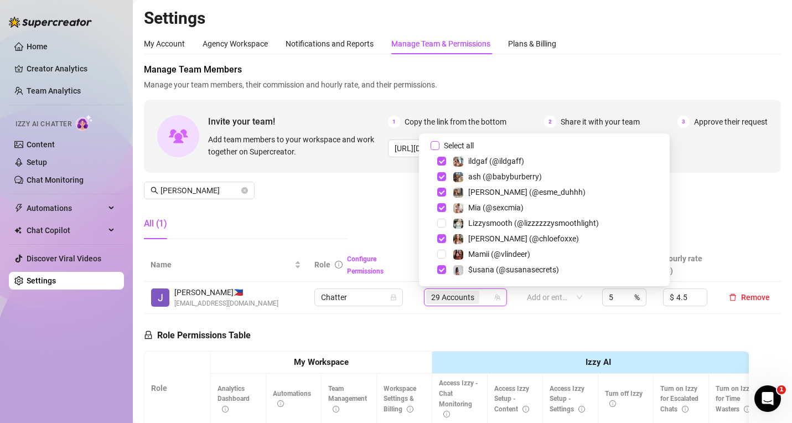
click at [446, 146] on span "Select all" at bounding box center [459, 146] width 39 height 12
click at [440, 146] on input "Select all" at bounding box center [435, 145] width 9 height 9
checkbox input "true"
click at [344, 190] on div "Manage Team Members Manage your team members, their commission and hourly rate,…" at bounding box center [462, 155] width 637 height 185
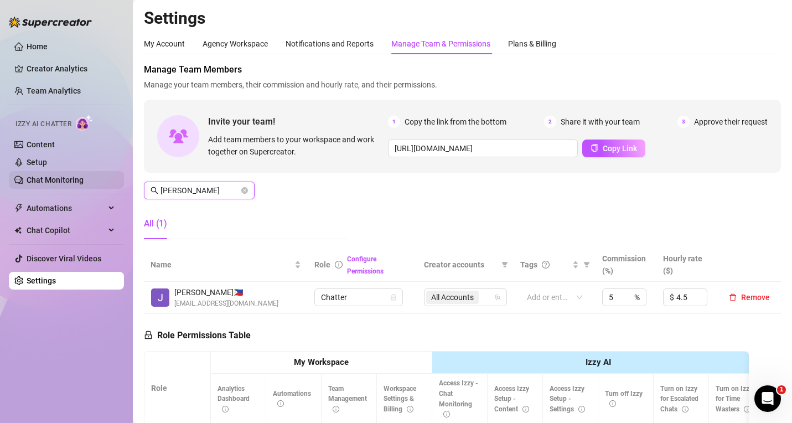
drag, startPoint x: 189, startPoint y: 187, endPoint x: 122, endPoint y: 179, distance: 67.0
click at [122, 180] on div "Home Creator Analytics Team Analytics Izzy AI Chatter Content Setup Chat Monito…" at bounding box center [396, 211] width 792 height 423
click at [479, 300] on div "15 Accounts" at bounding box center [459, 298] width 67 height 16
type input "mark"
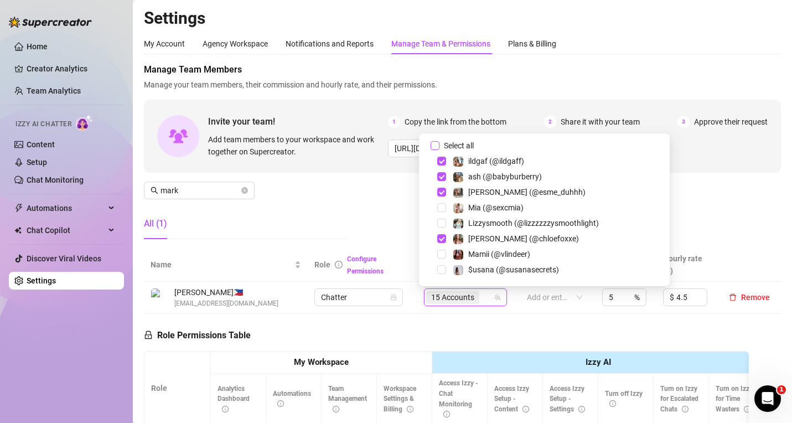
click at [438, 148] on input "Select all" at bounding box center [435, 145] width 9 height 9
checkbox input "true"
click at [380, 196] on div "Manage Team Members Manage your team members, their commission and hourly rate,…" at bounding box center [462, 155] width 637 height 185
